Goal: Task Accomplishment & Management: Use online tool/utility

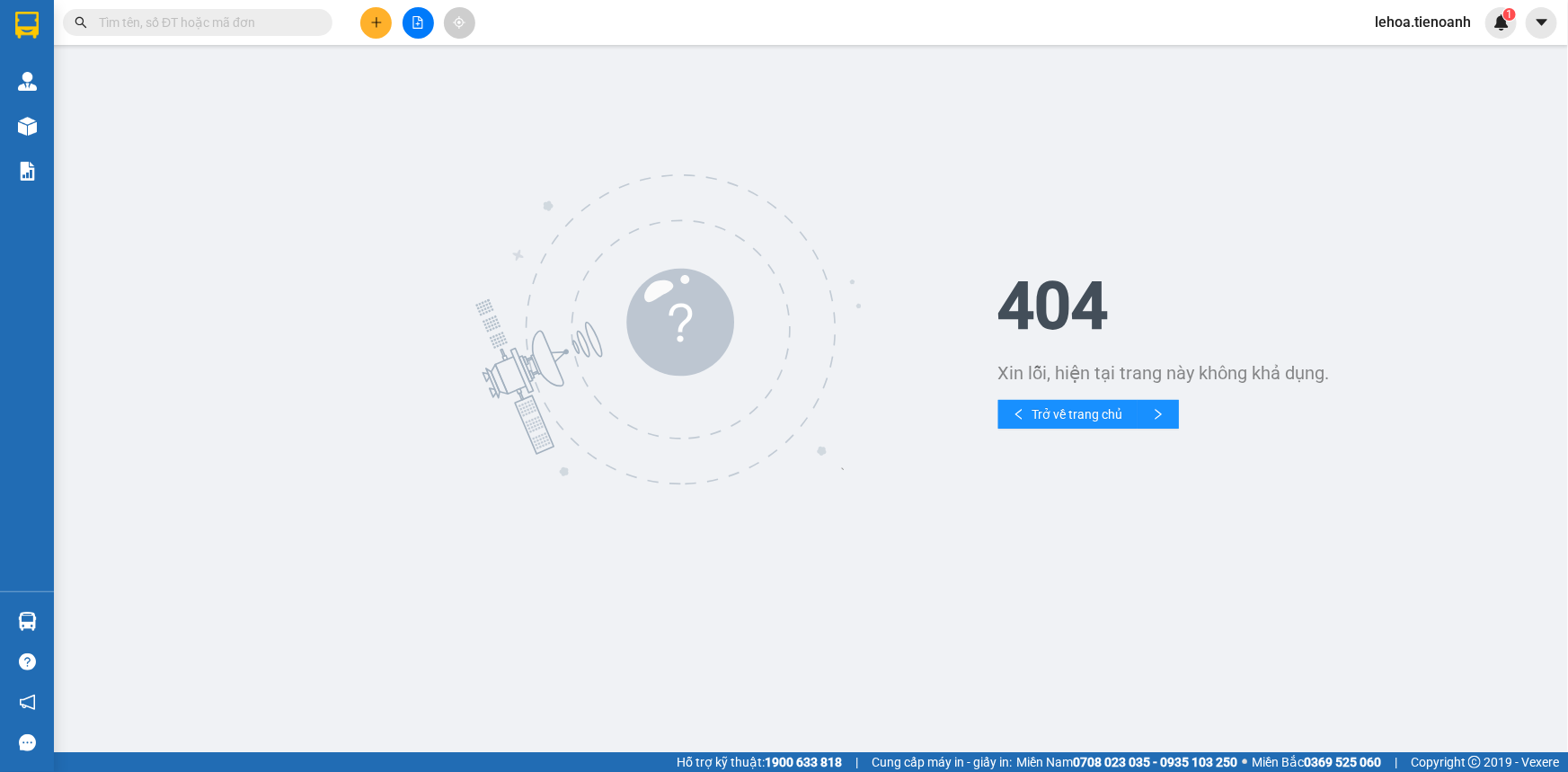
click at [65, 117] on div "404 Xin lỗi, hiện tại trang này không khả dụng. Trở về trang chủ" at bounding box center [810, 330] width 1496 height 552
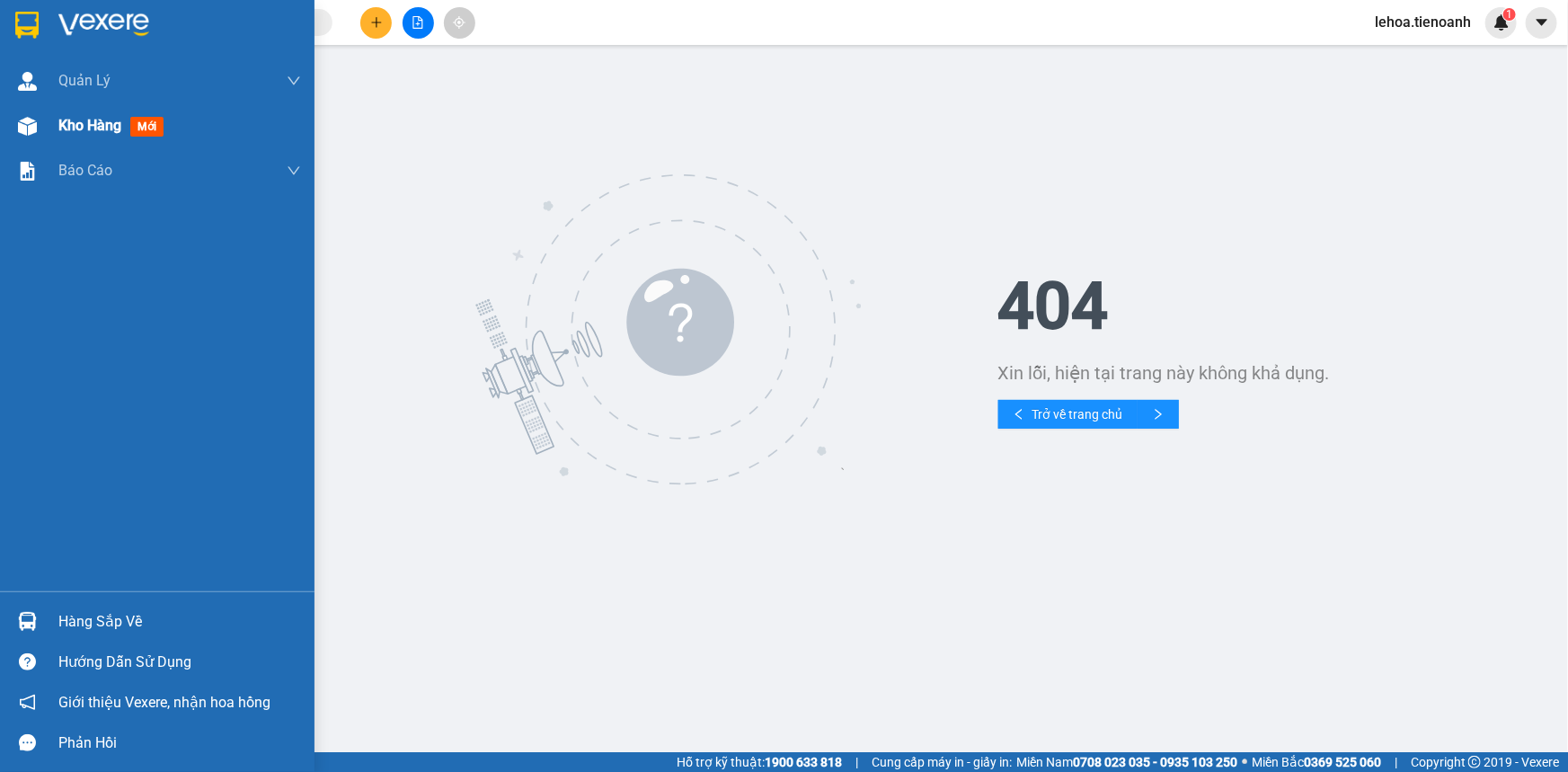
drag, startPoint x: 88, startPoint y: 132, endPoint x: 100, endPoint y: 132, distance: 12.0
click at [88, 131] on span "Kho hàng" at bounding box center [89, 125] width 63 height 17
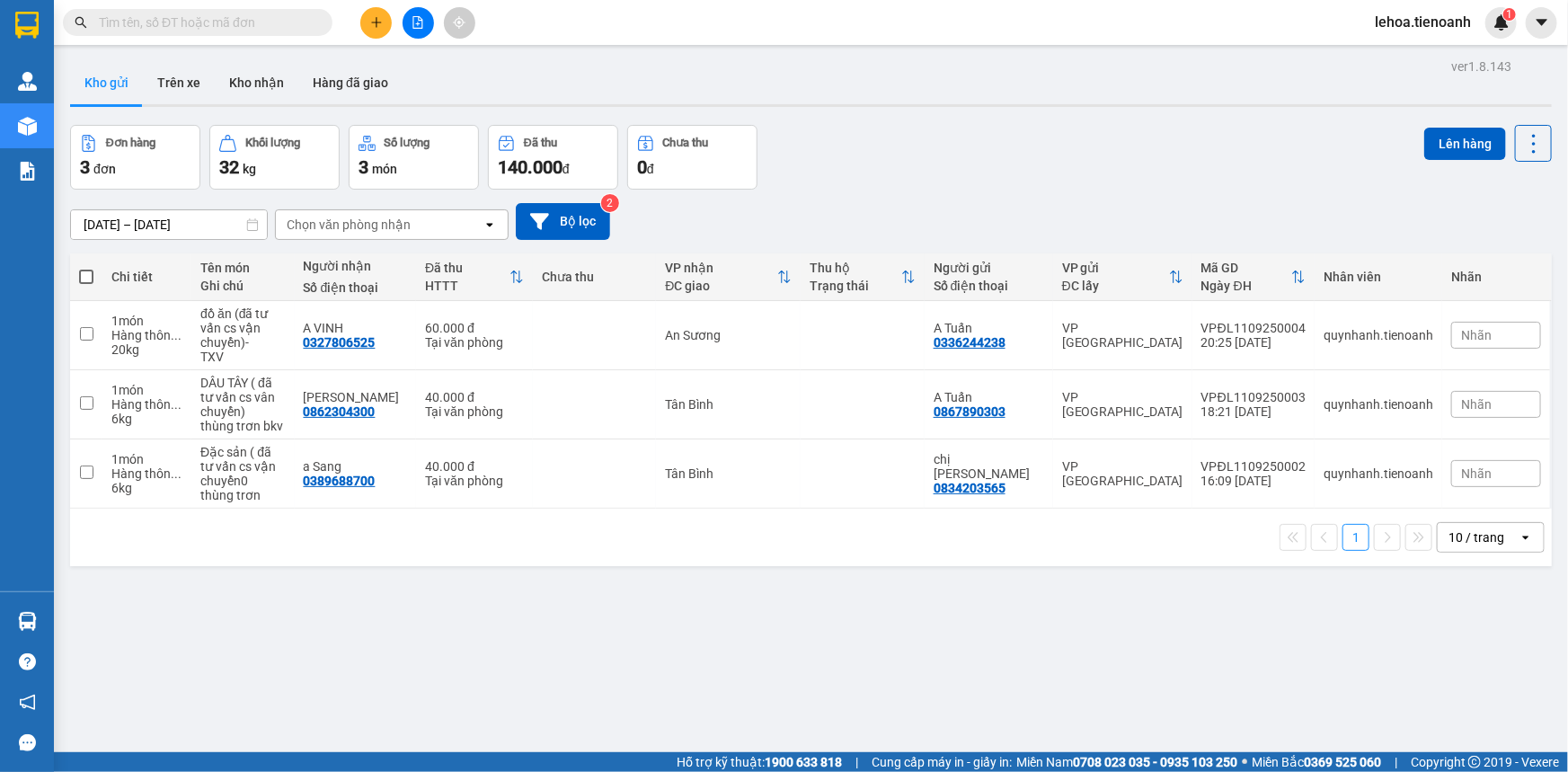
click at [90, 276] on span at bounding box center [86, 277] width 15 height 14
click at [86, 268] on input "checkbox" at bounding box center [86, 268] width 0 height 0
checkbox input "true"
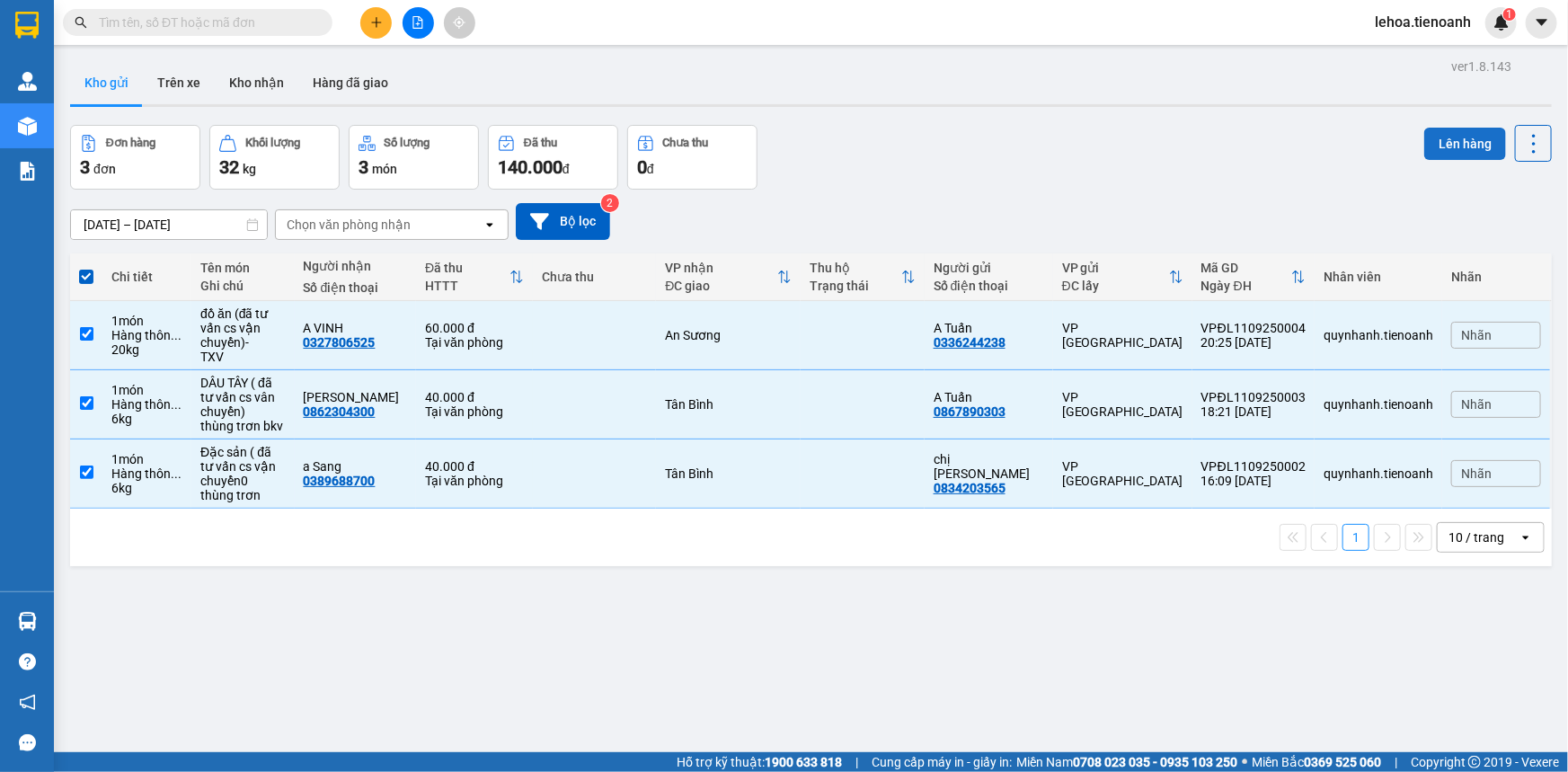
click at [1460, 143] on button "Lên hàng" at bounding box center [1466, 144] width 82 height 33
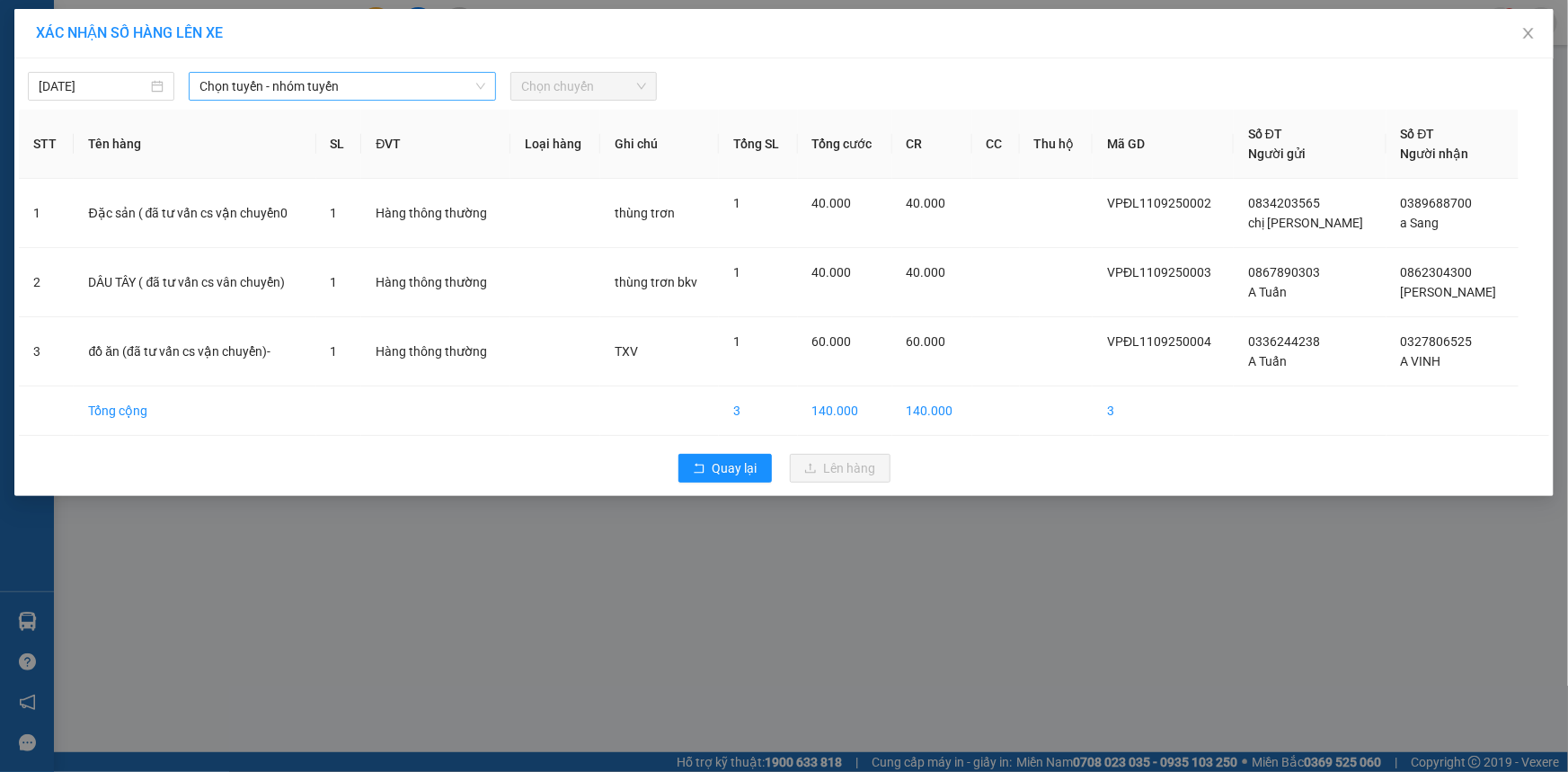
click at [288, 92] on span "Chọn tuyến - nhóm tuyến" at bounding box center [342, 86] width 286 height 27
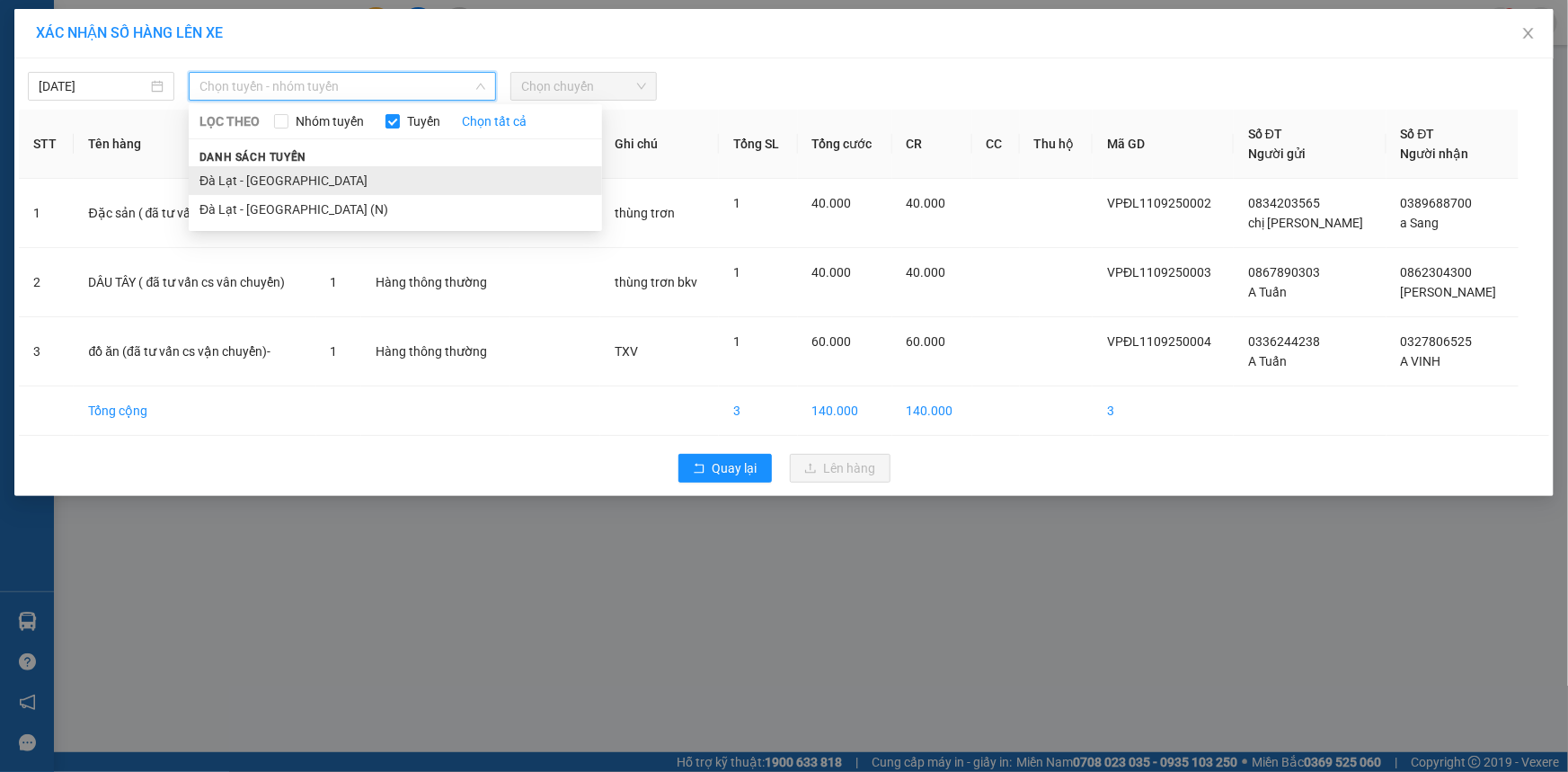
drag, startPoint x: 270, startPoint y: 180, endPoint x: 601, endPoint y: 112, distance: 337.9
click at [270, 179] on li "Đà Lạt - [GEOGRAPHIC_DATA]" at bounding box center [395, 180] width 413 height 29
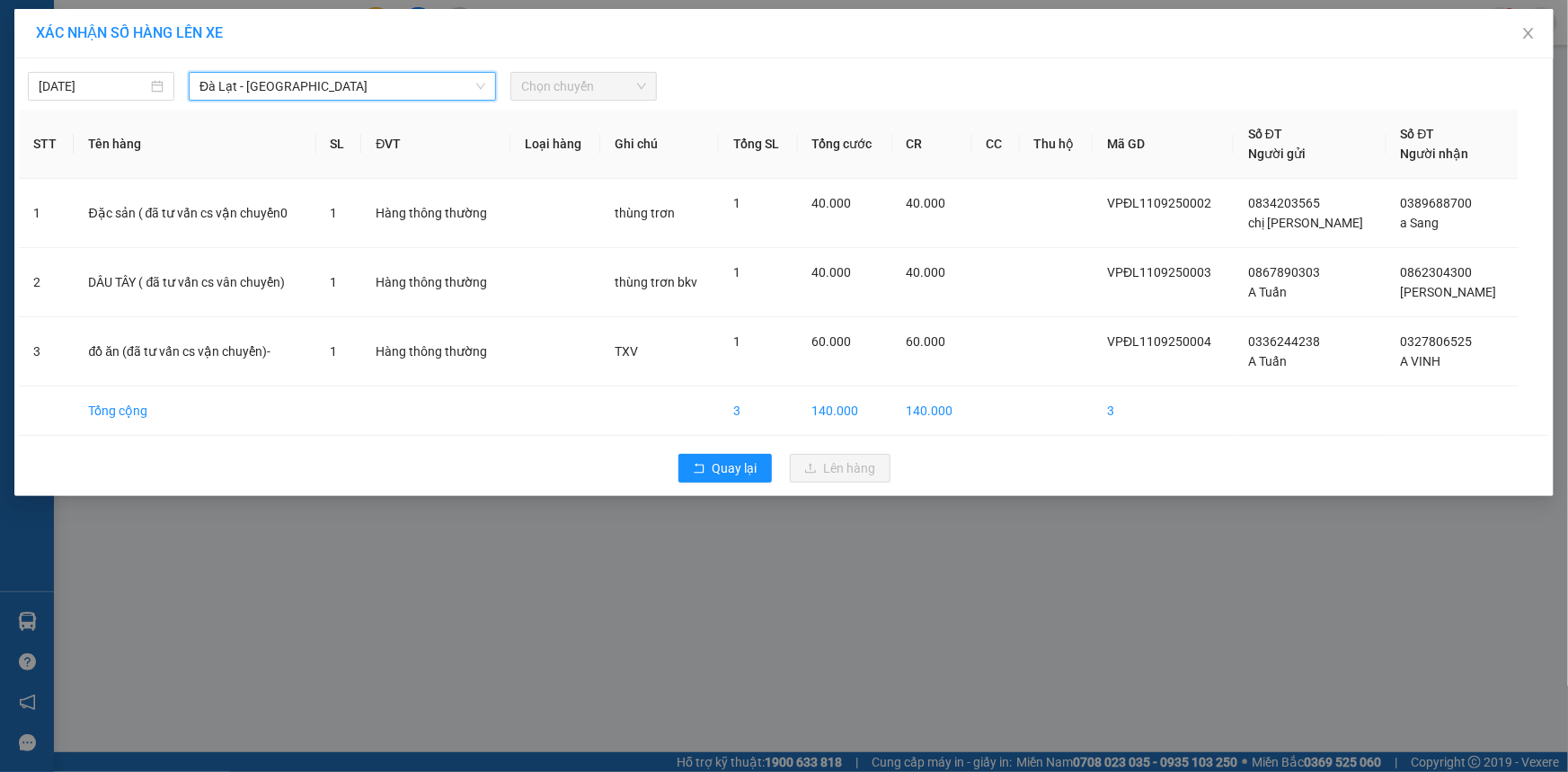
click at [608, 84] on span "Chọn chuyến" at bounding box center [584, 86] width 125 height 27
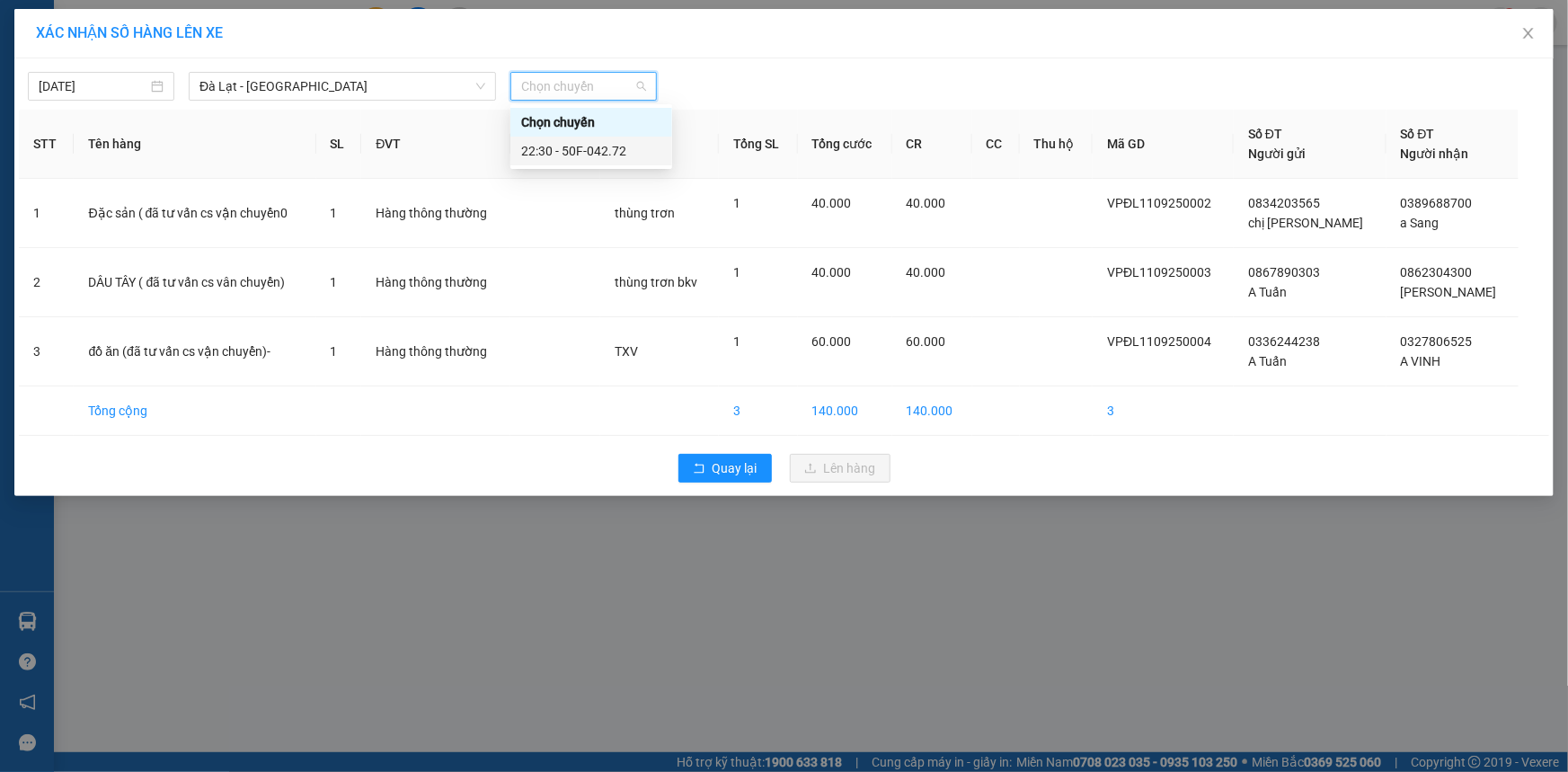
click at [605, 150] on div "22:30 - 50F-042.72" at bounding box center [591, 151] width 140 height 20
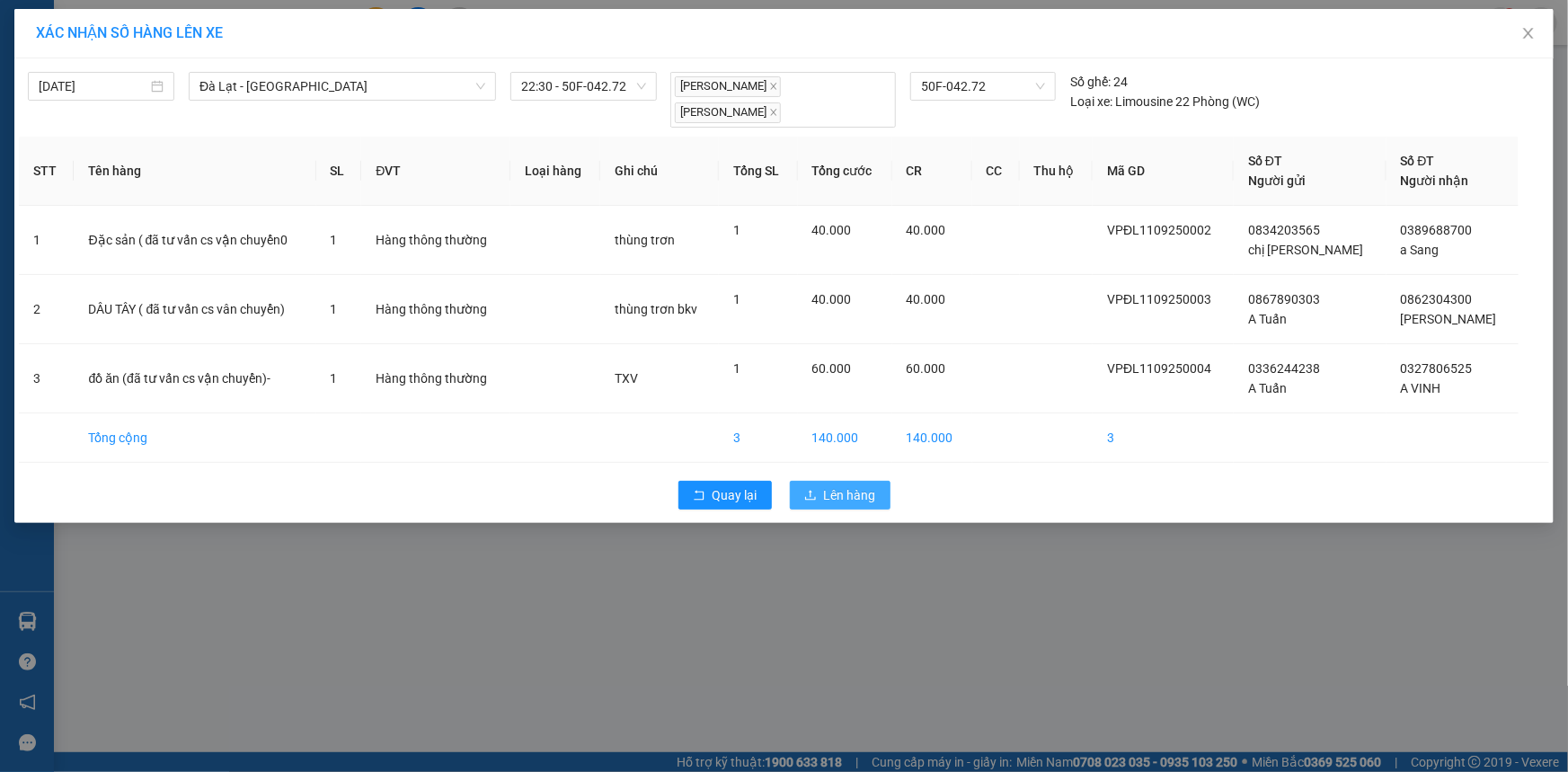
click at [833, 486] on span "Lên hàng" at bounding box center [850, 496] width 53 height 20
